Goal: Register for event/course

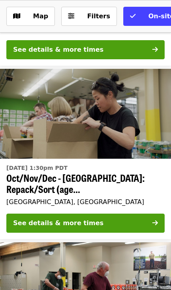
scroll to position [249, 0]
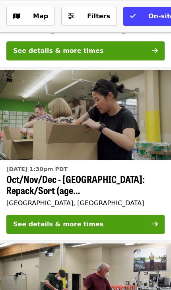
click at [18, 224] on div "See details & more times" at bounding box center [58, 224] width 90 height 10
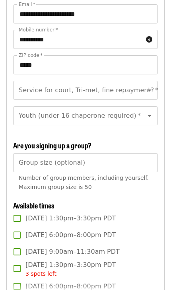
scroll to position [930, 0]
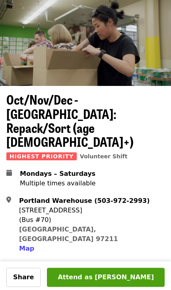
scroll to position [0, 0]
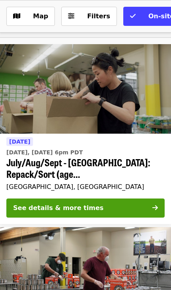
click at [77, 206] on div "See details & more times" at bounding box center [58, 208] width 90 height 10
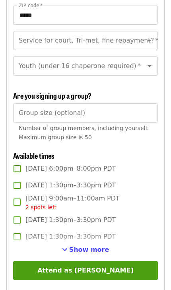
scroll to position [981, 0]
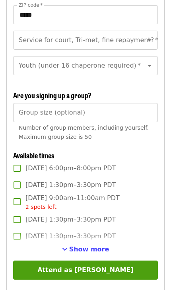
click at [77, 245] on span "Show more" at bounding box center [89, 249] width 40 height 8
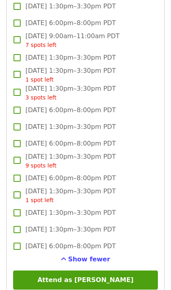
scroll to position [1379, 0]
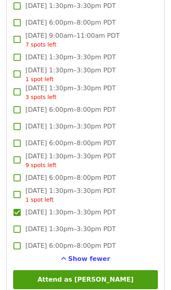
click at [69, 270] on button "Attend as [PERSON_NAME]" at bounding box center [85, 279] width 145 height 19
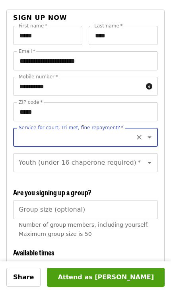
click at [34, 129] on input "Service for court, Tri-met, fine repayment?   *" at bounding box center [75, 136] width 112 height 15
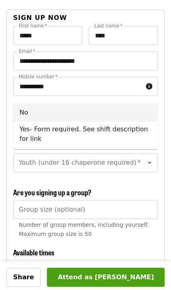
click at [26, 114] on li "No" at bounding box center [85, 112] width 145 height 19
type input "**"
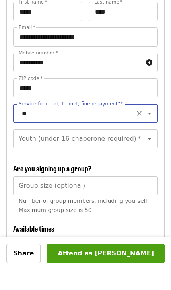
click at [27, 153] on div "Youth (under 16 chaperone required)   * Youth (under 16 chaperone required) *" at bounding box center [85, 162] width 145 height 19
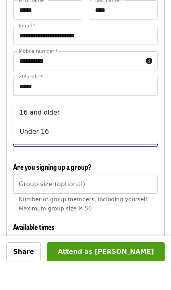
click at [24, 128] on li "16 and older" at bounding box center [85, 137] width 145 height 19
type input "**********"
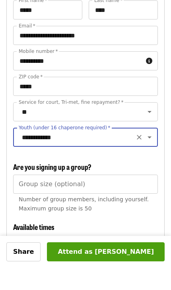
click at [26, 200] on div "Group size (optional) Group size (optional) Number of group members, including …" at bounding box center [85, 221] width 145 height 42
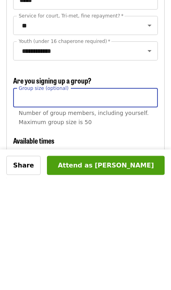
type input "*"
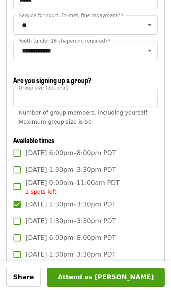
click at [99, 286] on button "Attend as [PERSON_NAME]" at bounding box center [106, 276] width 118 height 19
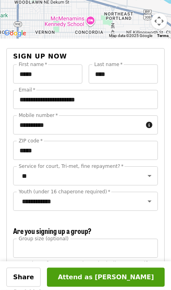
scroll to position [845, 0]
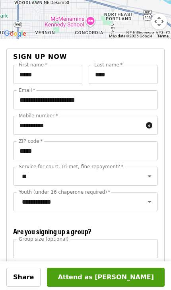
click at [76, 286] on button "Attend as [PERSON_NAME]" at bounding box center [106, 276] width 118 height 19
click at [91, 286] on button "Attend as [PERSON_NAME]" at bounding box center [106, 276] width 118 height 19
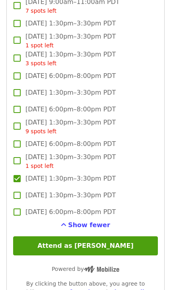
scroll to position [1414, 0]
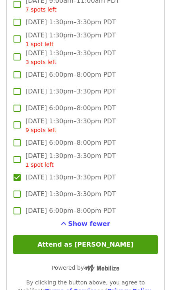
click at [70, 235] on button "Attend as [PERSON_NAME]" at bounding box center [85, 244] width 145 height 19
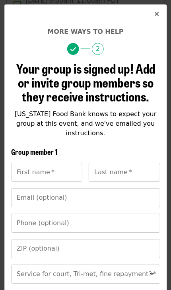
click at [28, 164] on div "First name   * First name *" at bounding box center [46, 171] width 71 height 19
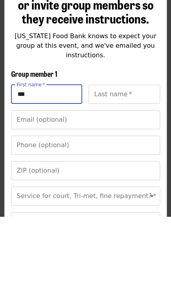
scroll to position [5, 0]
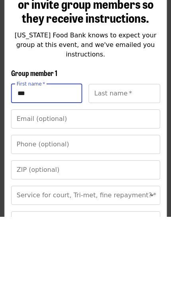
type input "***"
click at [107, 157] on div "Last name   * Last name *" at bounding box center [124, 166] width 71 height 19
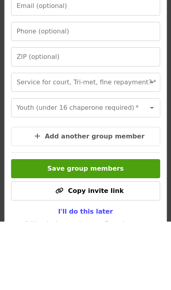
scroll to position [122, 0]
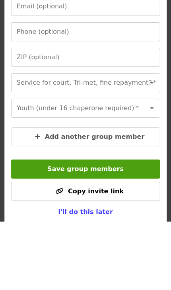
type input "****"
click at [56, 234] on span "Save group members" at bounding box center [85, 238] width 76 height 8
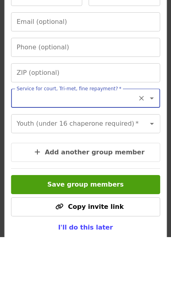
click at [30, 144] on input "Service for court, Tri-met, fine repayment?   *" at bounding box center [75, 151] width 117 height 15
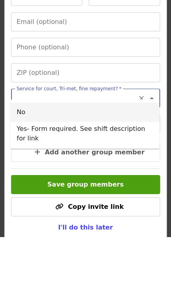
click at [18, 156] on li "No" at bounding box center [84, 165] width 149 height 19
type input "**"
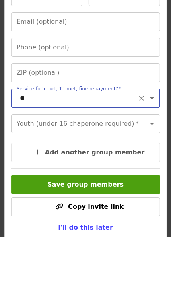
click at [23, 167] on div "Youth (under 16 chaperone required)   * Youth (under 16 chaperone required) *" at bounding box center [85, 176] width 149 height 19
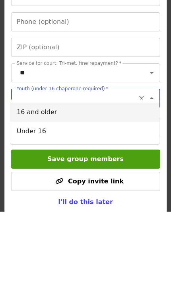
click at [21, 181] on li "16 and older" at bounding box center [84, 190] width 149 height 19
type input "**********"
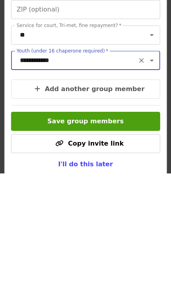
click at [32, 228] on button "Save group members" at bounding box center [85, 237] width 149 height 19
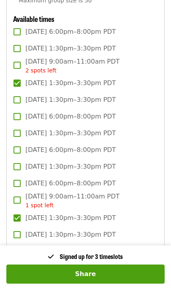
scroll to position [1117, 0]
